Goal: Transaction & Acquisition: Purchase product/service

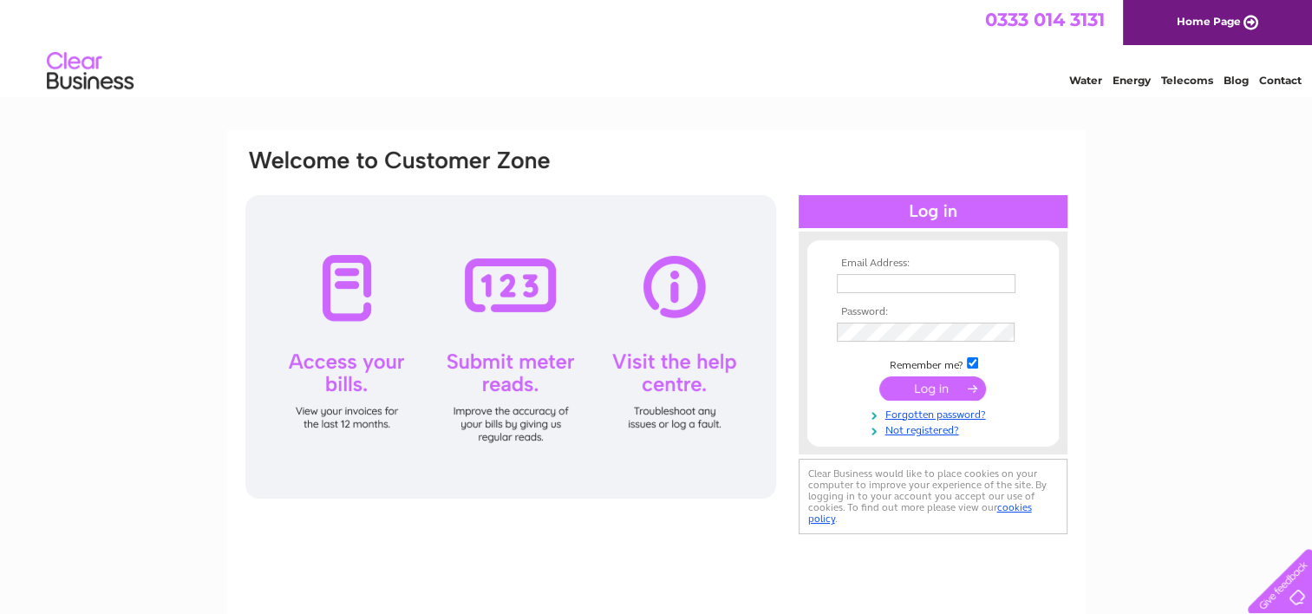
type input "marylees@calderscouts.scot"
click at [927, 388] on input "submit" at bounding box center [932, 388] width 107 height 24
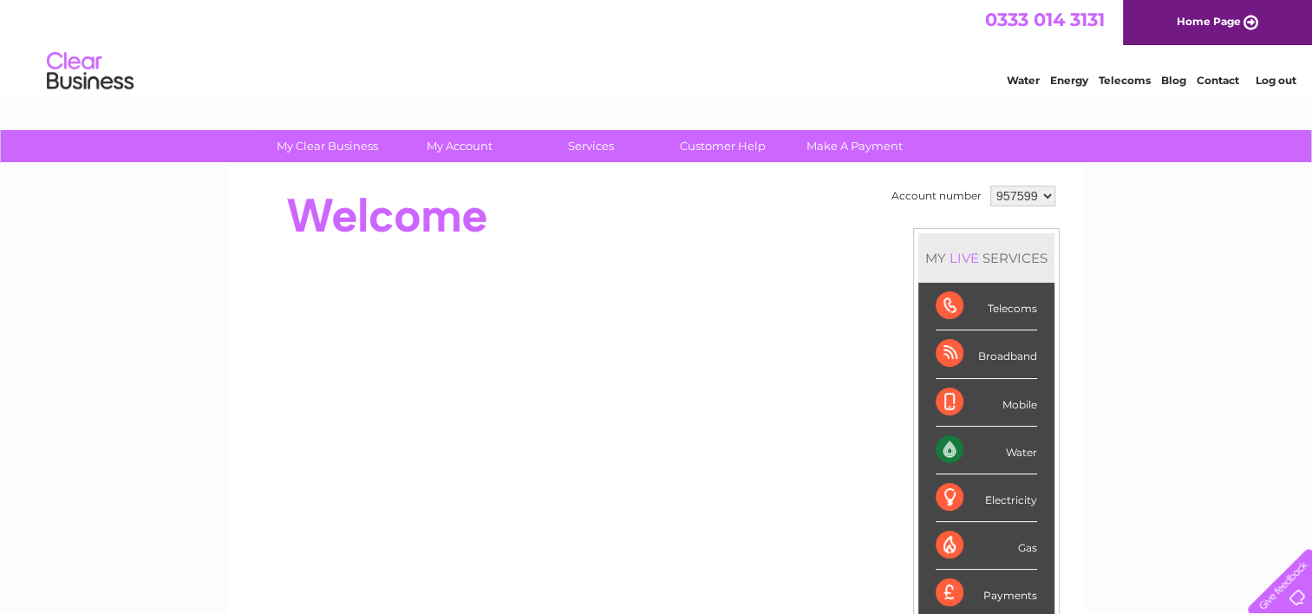
click at [944, 447] on div "Water" at bounding box center [986, 451] width 101 height 48
click at [944, 446] on div "Water" at bounding box center [986, 451] width 101 height 48
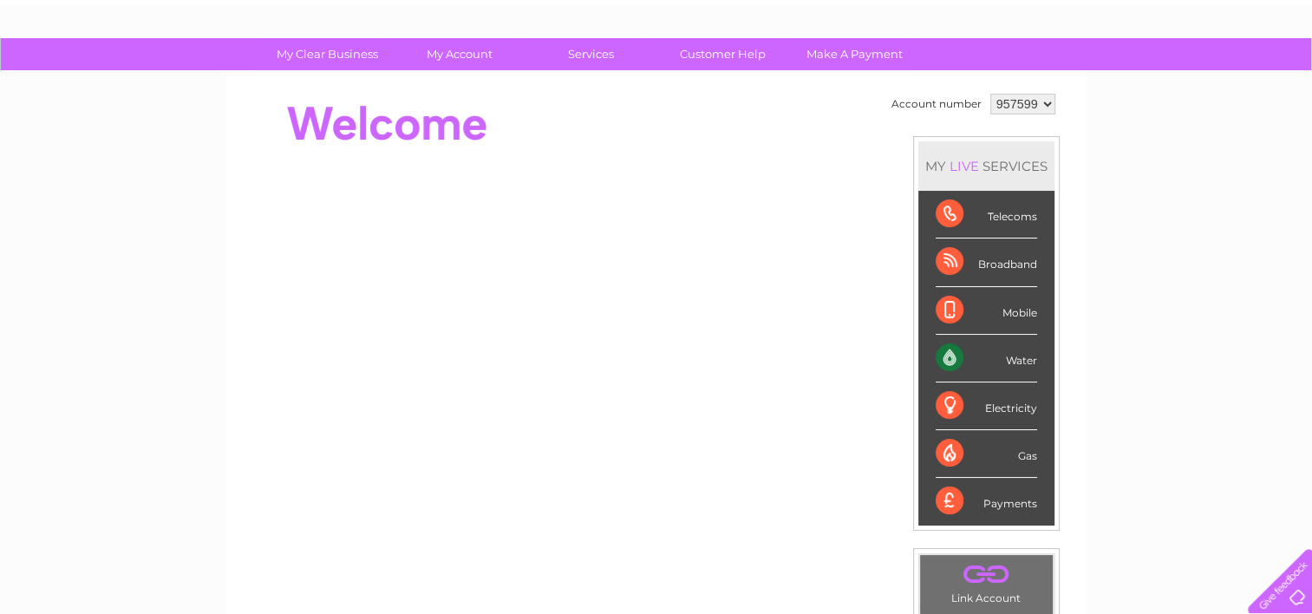
scroll to position [127, 0]
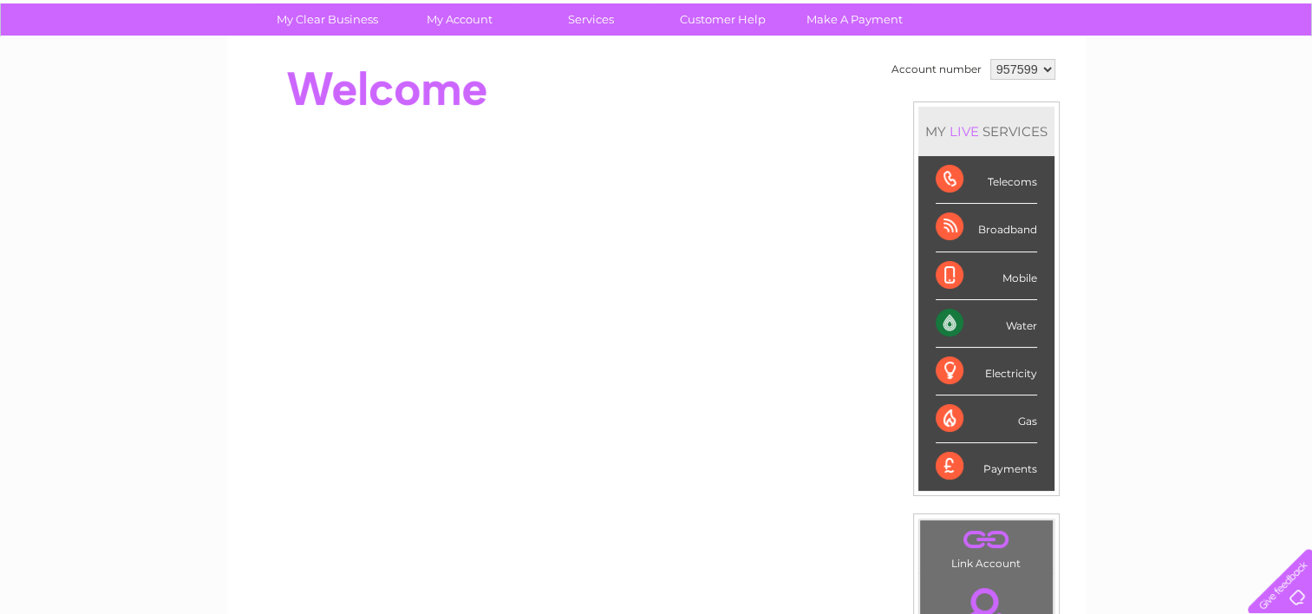
click at [1289, 602] on div at bounding box center [1276, 577] width 71 height 71
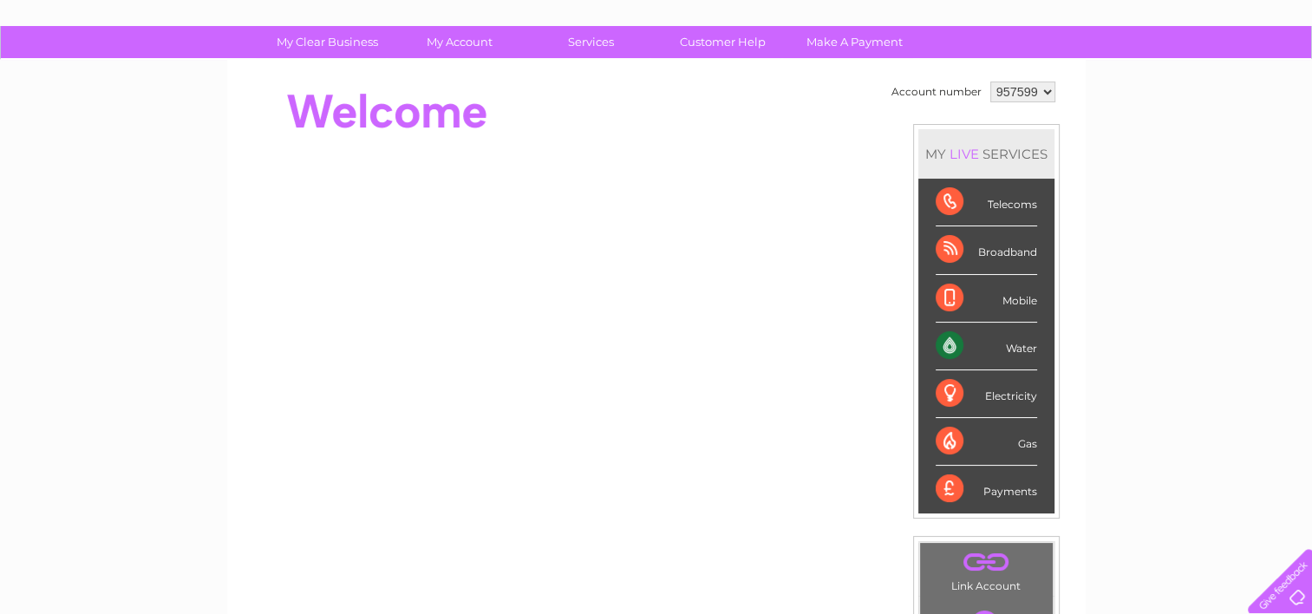
scroll to position [102, 0]
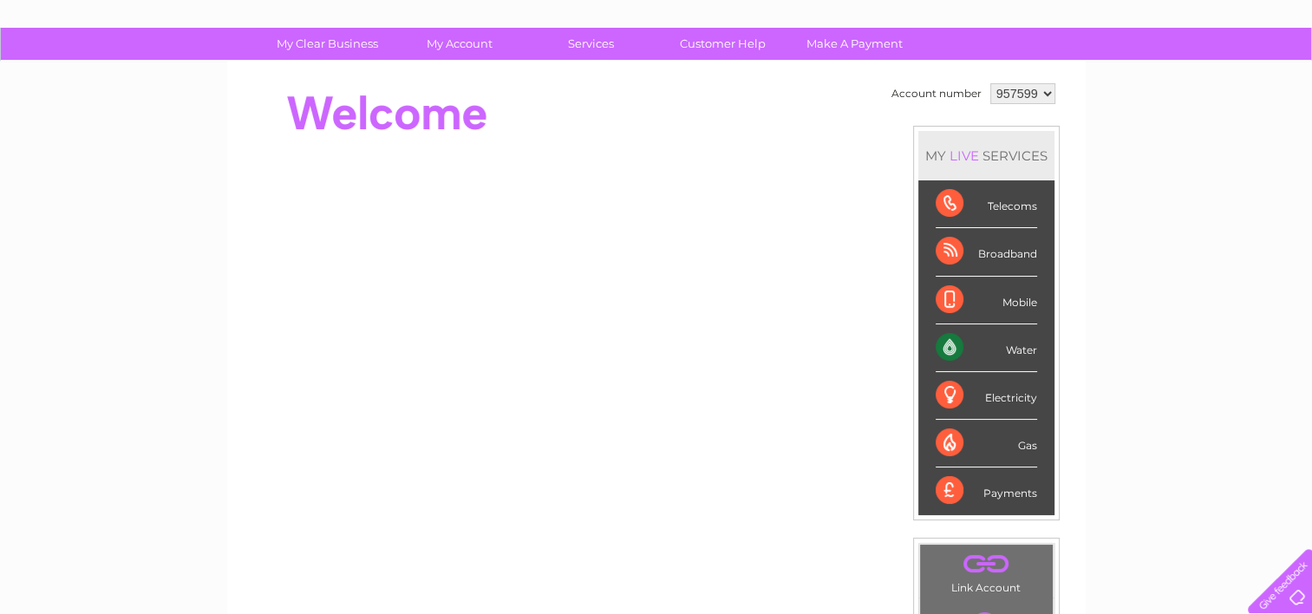
click at [962, 576] on td ". Link Account" at bounding box center [986, 571] width 134 height 55
click at [983, 565] on link "." at bounding box center [986, 564] width 124 height 30
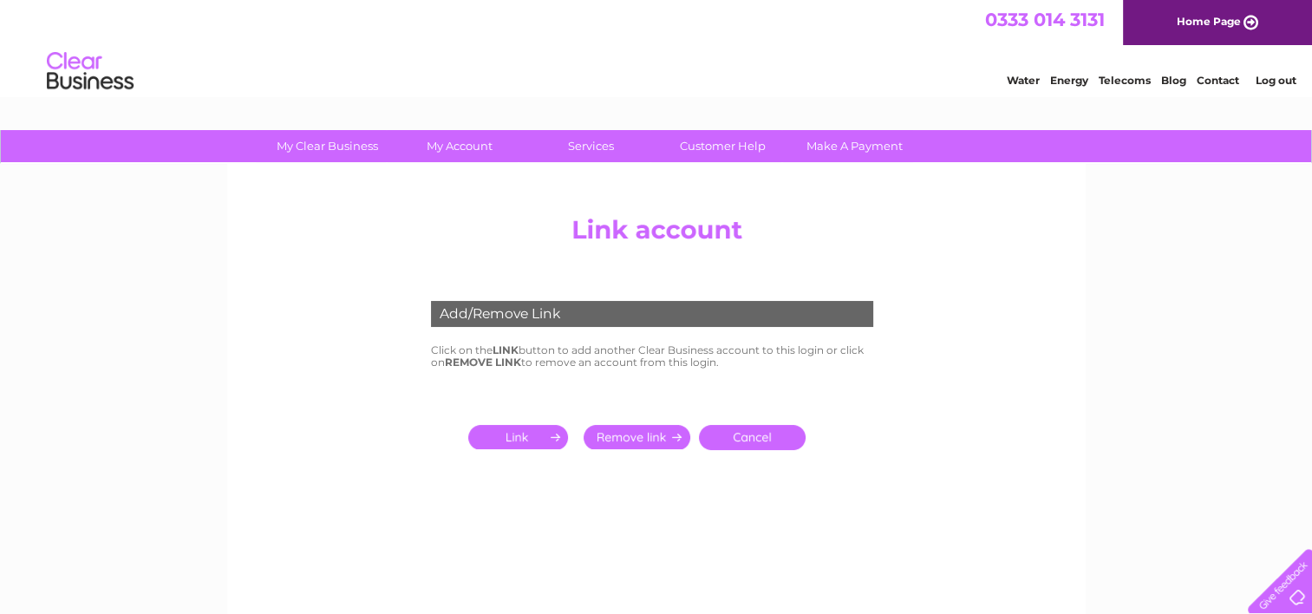
click at [558, 361] on td "Click on the LINK button to add another Clear Business account to this login or…" at bounding box center [657, 356] width 460 height 33
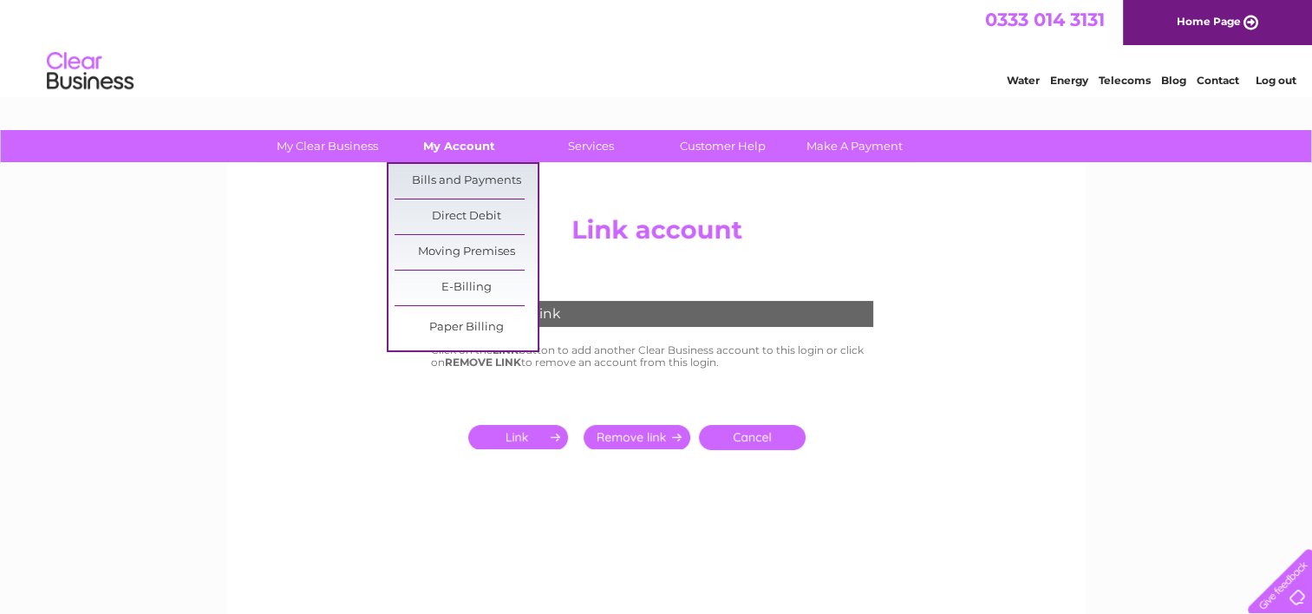
click at [484, 140] on link "My Account" at bounding box center [459, 146] width 143 height 32
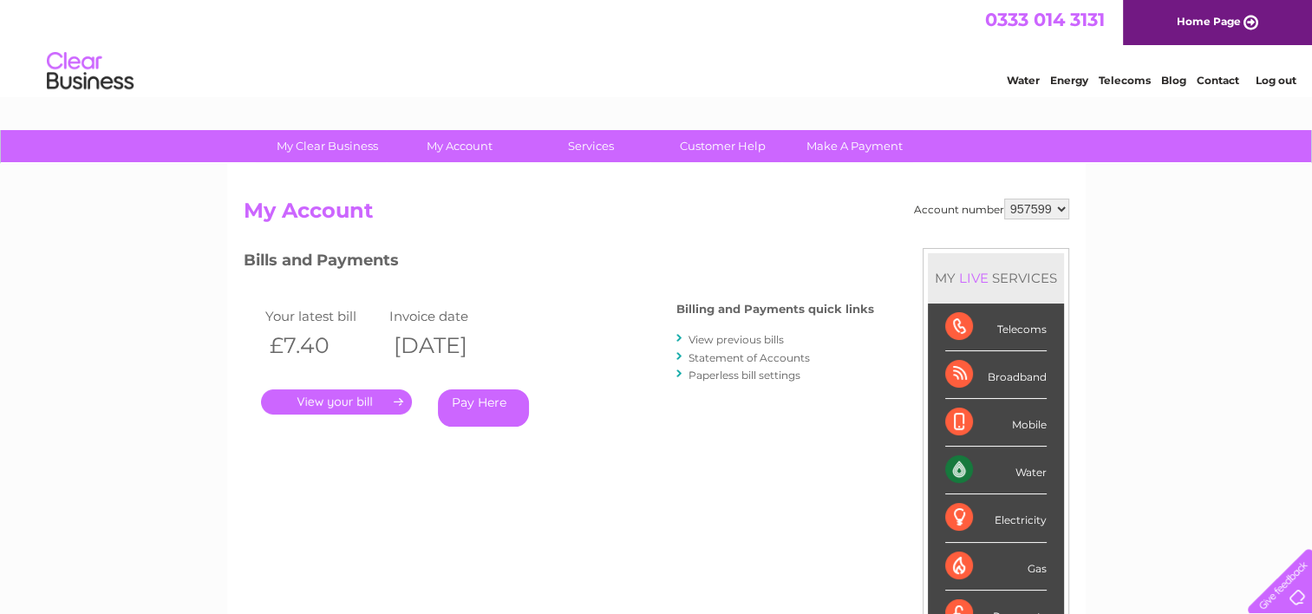
click at [367, 402] on link "." at bounding box center [336, 401] width 151 height 25
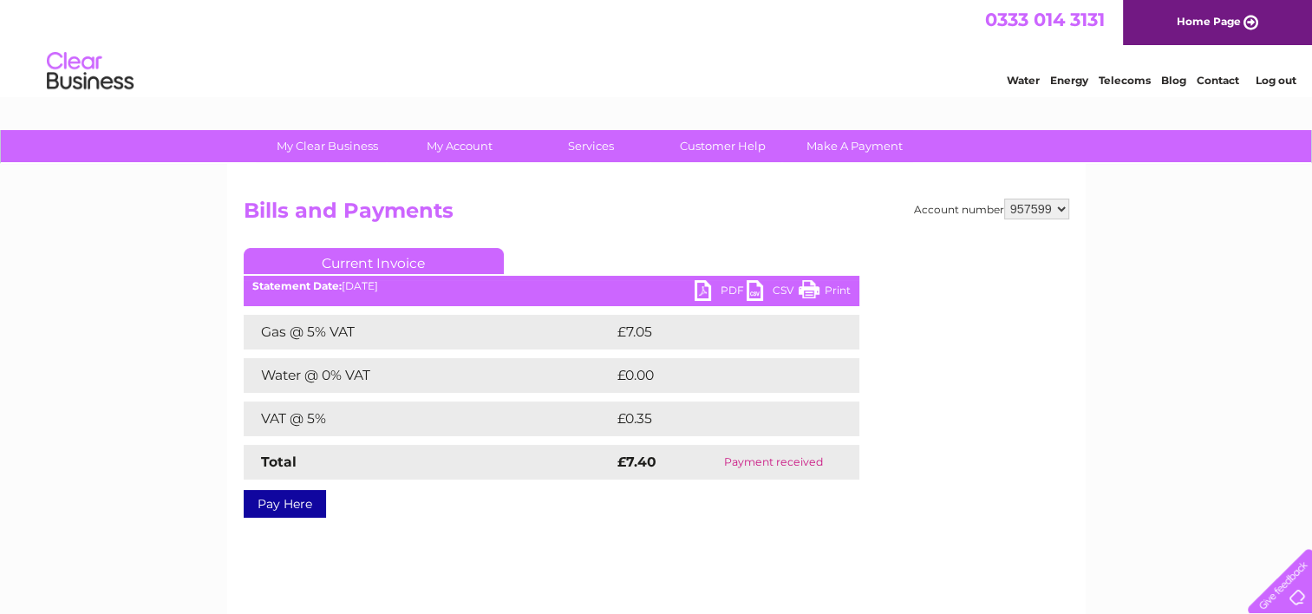
drag, startPoint x: 431, startPoint y: 364, endPoint x: 767, endPoint y: 225, distance: 363.5
click at [767, 225] on h2 "Bills and Payments" at bounding box center [657, 215] width 826 height 33
drag, startPoint x: 1242, startPoint y: 0, endPoint x: 898, endPoint y: 158, distance: 378.8
click at [898, 158] on link "Make A Payment" at bounding box center [854, 146] width 143 height 32
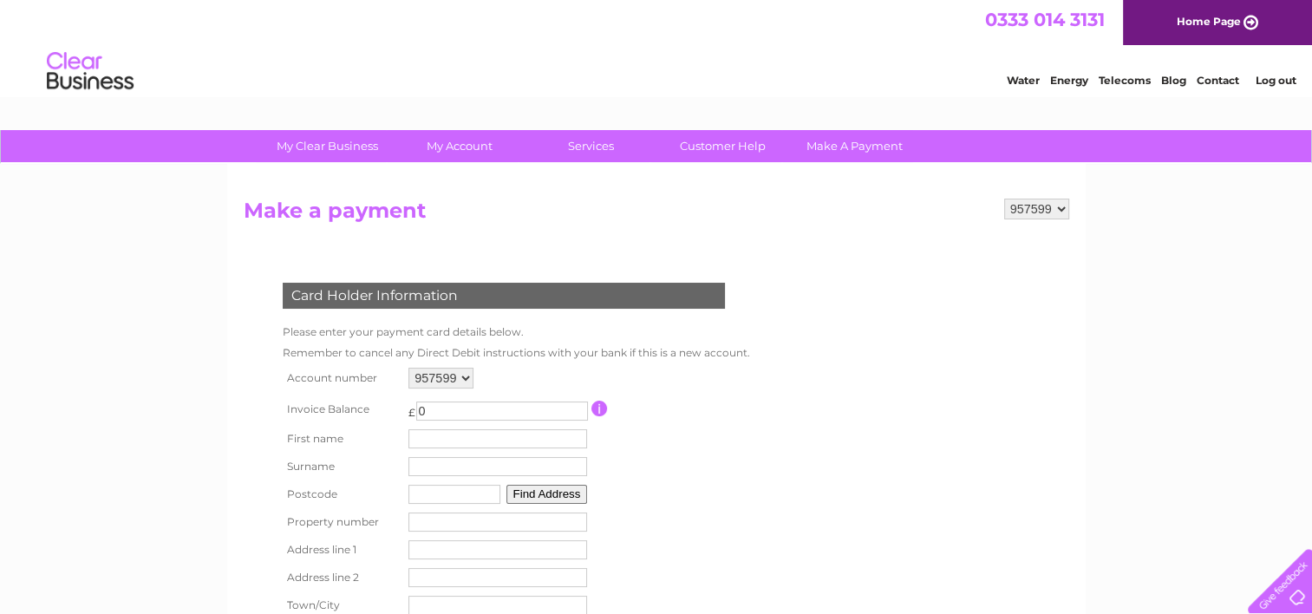
drag, startPoint x: 0, startPoint y: 0, endPoint x: 957, endPoint y: 228, distance: 984.2
click at [957, 228] on h2 "Make a payment" at bounding box center [657, 215] width 826 height 33
click at [1036, 206] on select "957599 983679" at bounding box center [1036, 209] width 65 height 21
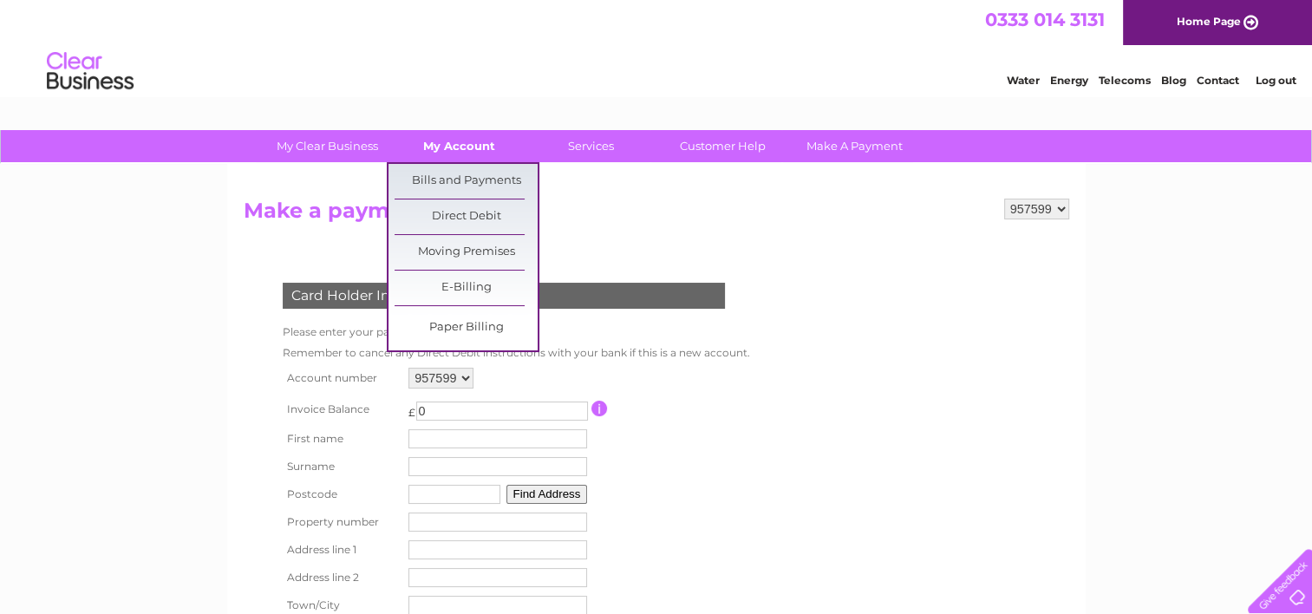
click at [474, 147] on link "My Account" at bounding box center [459, 146] width 143 height 32
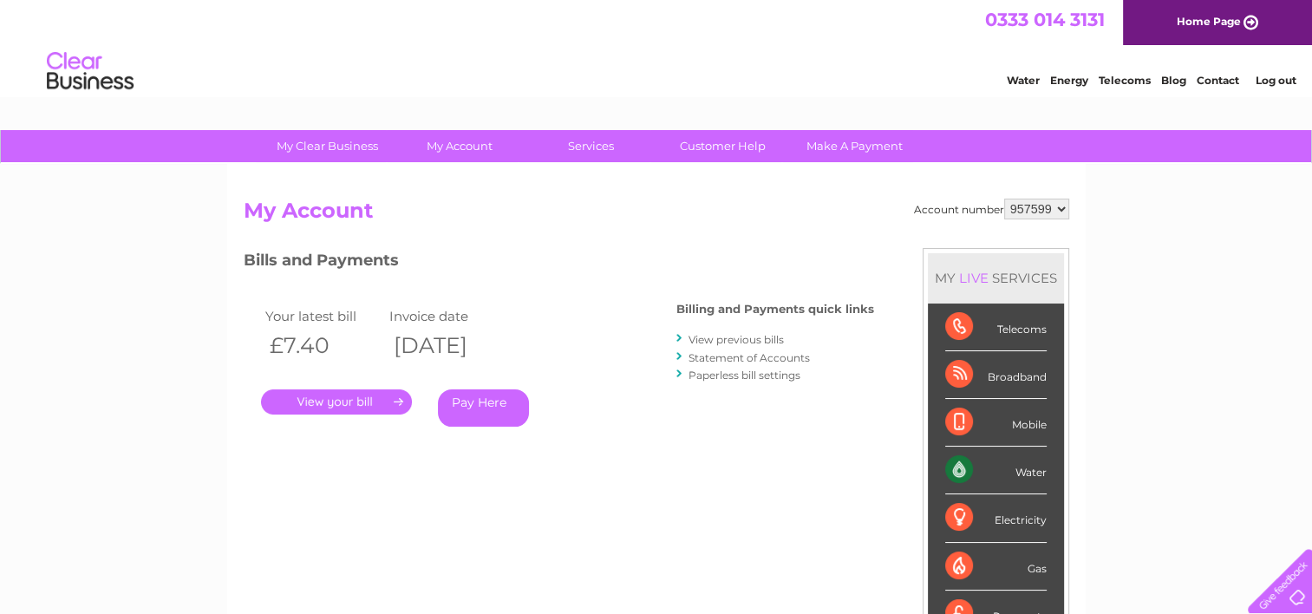
click at [111, 524] on div "My Clear Business Login Details My Details My Preferences Link Account My Accou…" at bounding box center [656, 582] width 1312 height 905
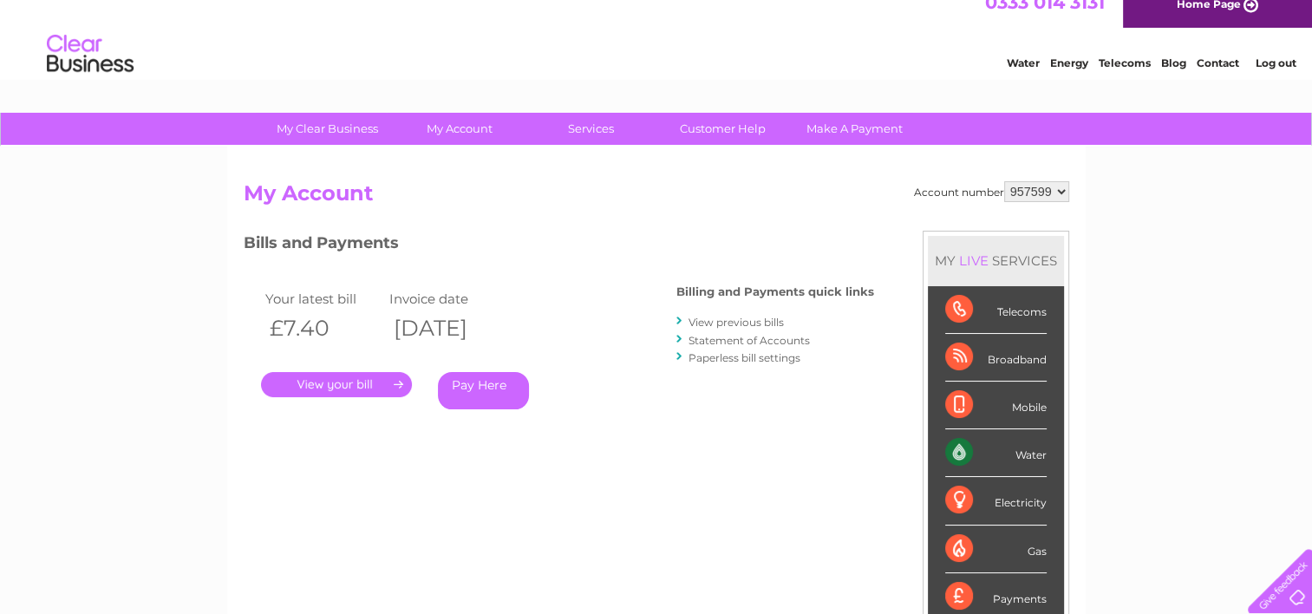
scroll to position [21, 0]
